Goal: Find specific page/section: Find specific page/section

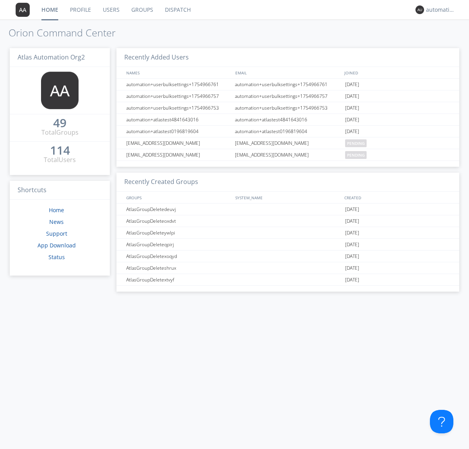
click at [177, 10] on link "Dispatch" at bounding box center [178, 10] width 38 height 20
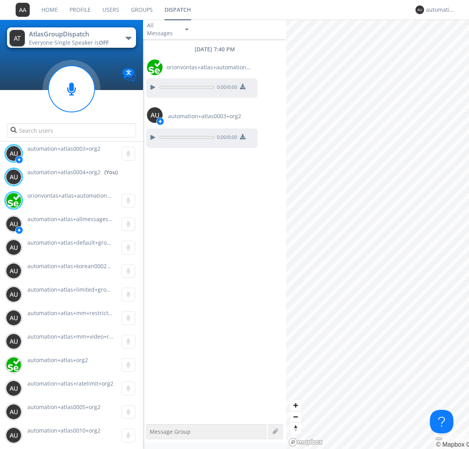
click at [128, 38] on div "button" at bounding box center [129, 38] width 6 height 3
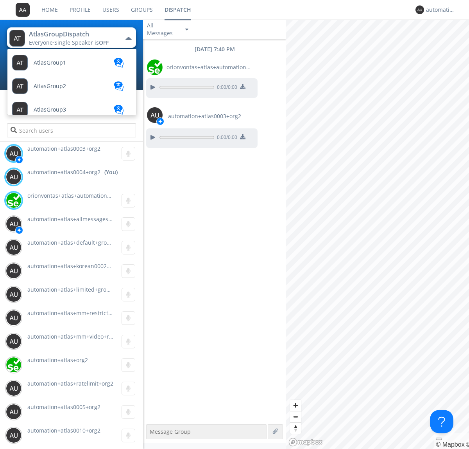
click at [61, 66] on span "AtlasGroupDispatch2" at bounding box center [50, 63] width 32 height 6
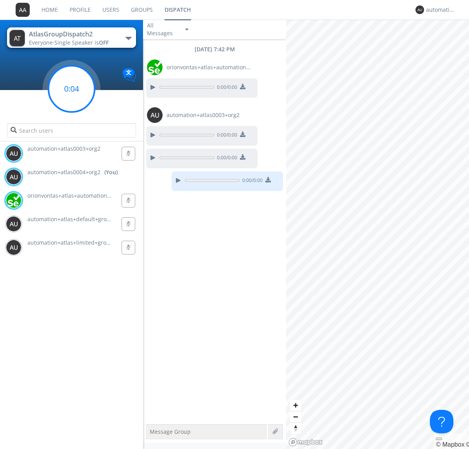
click at [72, 89] on g at bounding box center [71, 89] width 46 height 46
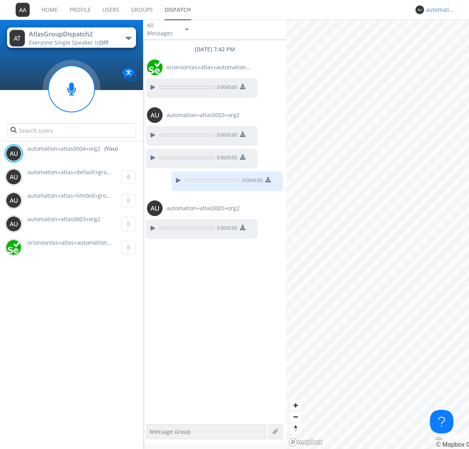
click at [439, 10] on div "automation+atlas0004+org2" at bounding box center [440, 10] width 29 height 8
